Goal: Task Accomplishment & Management: Manage account settings

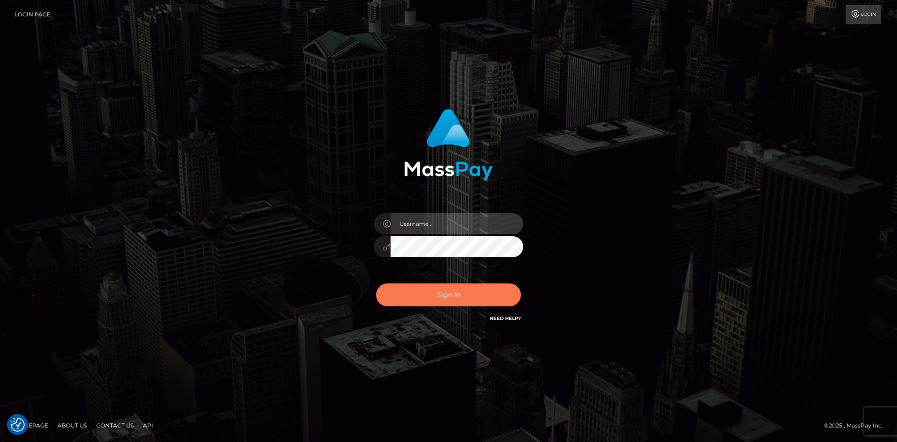
type input "tinan"
click at [441, 295] on button "Sign in" at bounding box center [448, 294] width 145 height 23
type input "tinan"
click at [467, 288] on button "Sign in" at bounding box center [448, 294] width 145 height 23
